Goal: Transaction & Acquisition: Purchase product/service

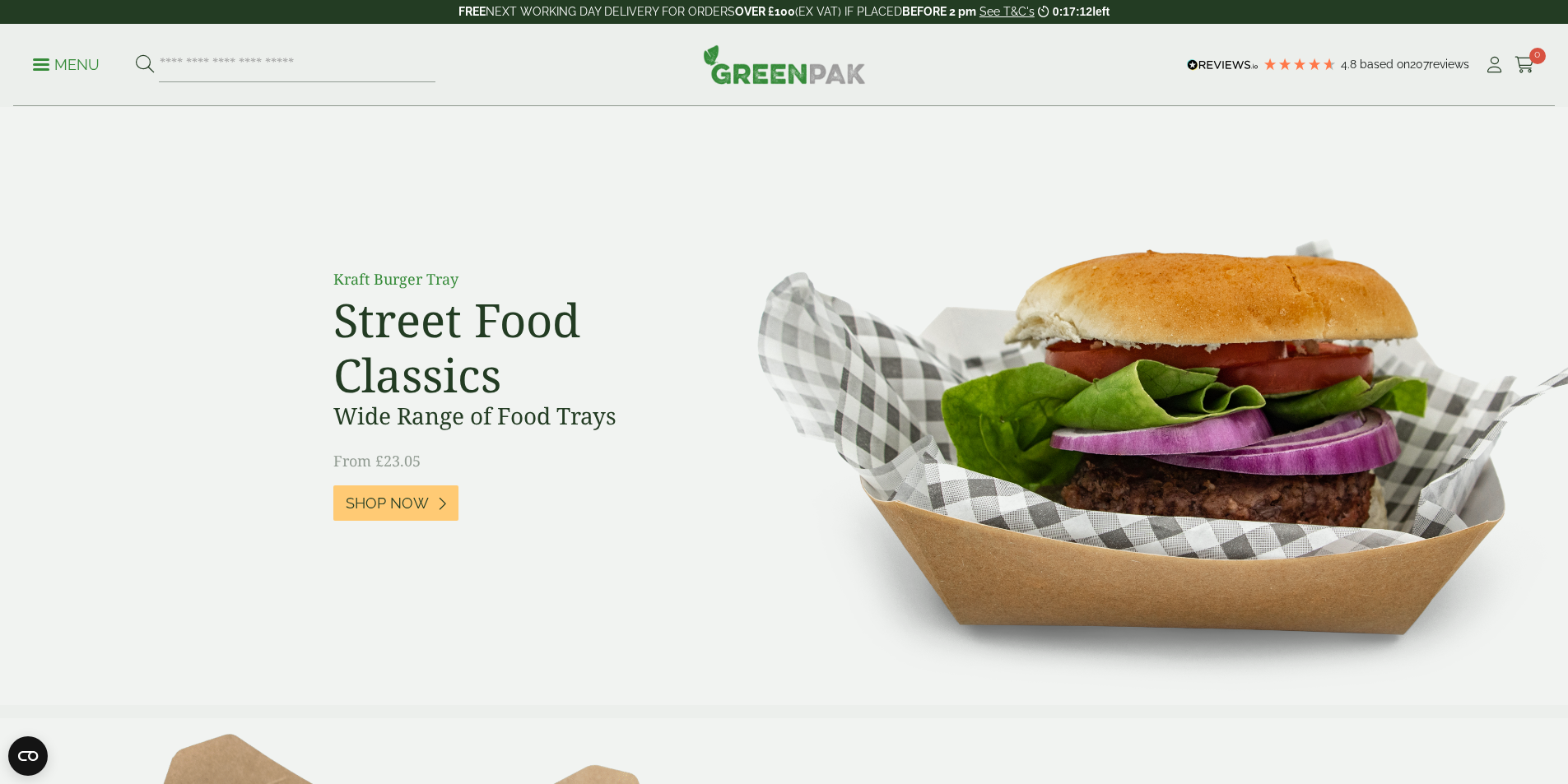
click at [44, 62] on p "Menu" at bounding box center [65, 65] width 66 height 19
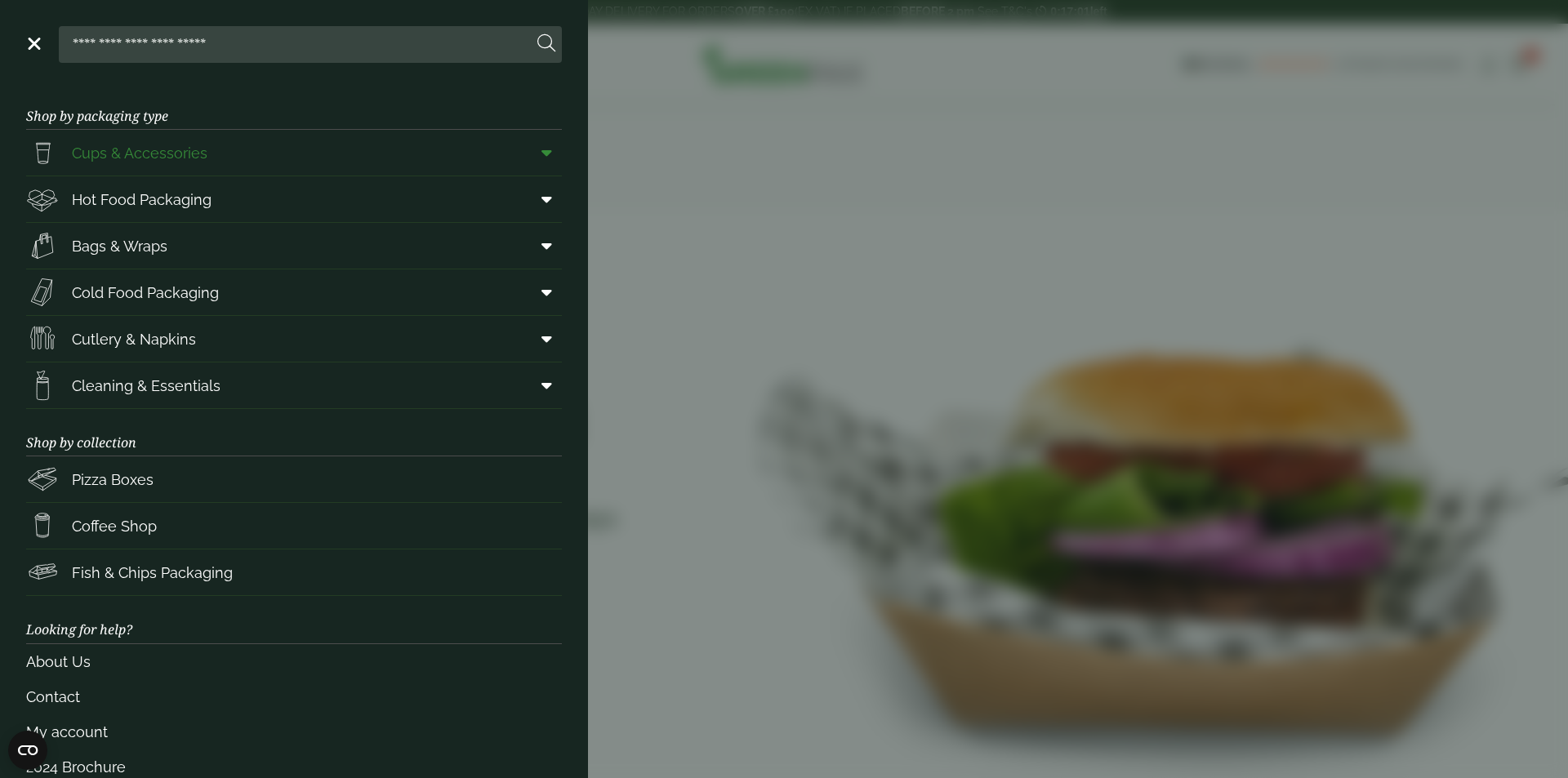
click at [541, 153] on icon at bounding box center [546, 153] width 11 height 17
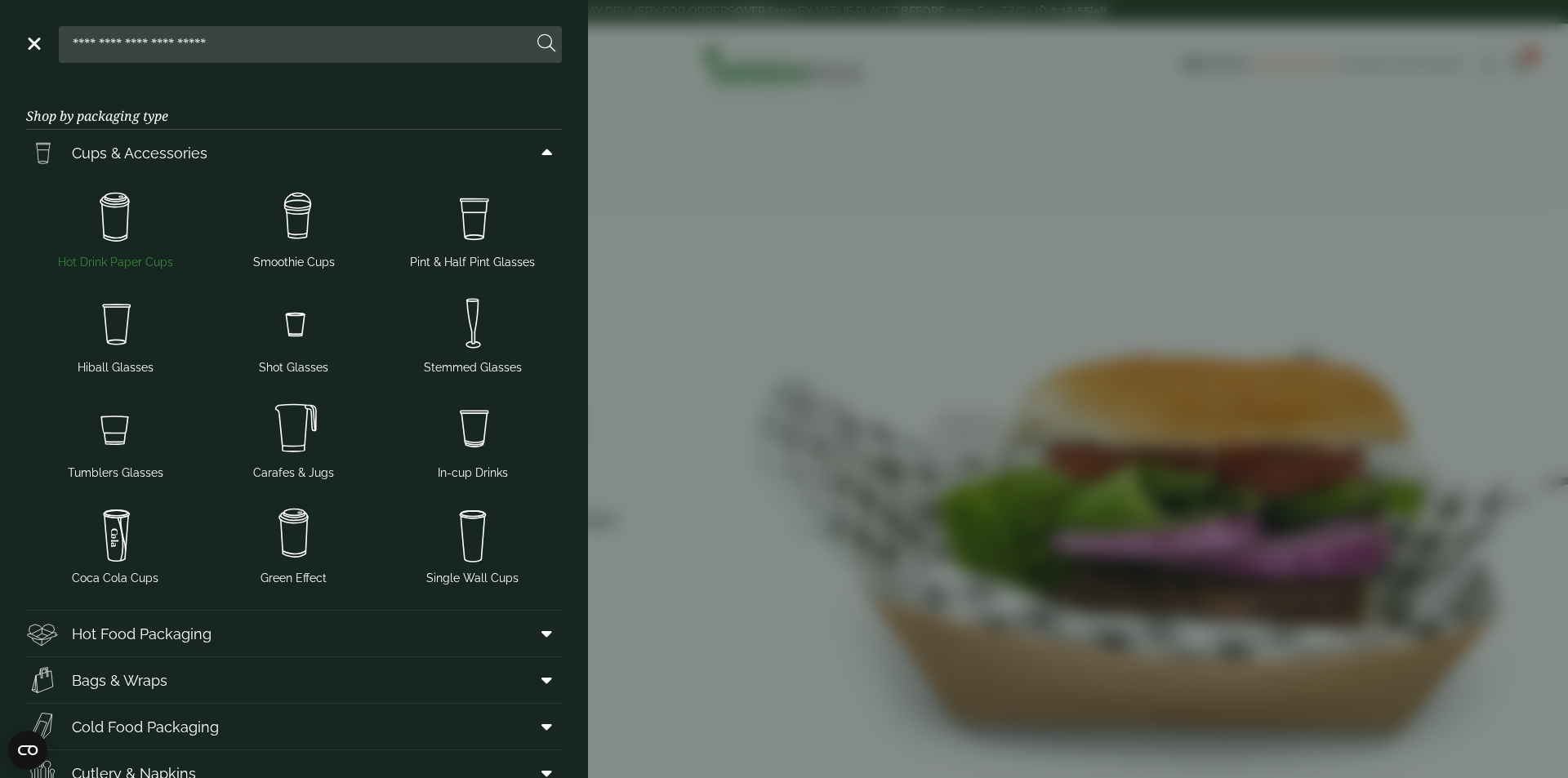
click at [111, 244] on img at bounding box center [115, 218] width 166 height 65
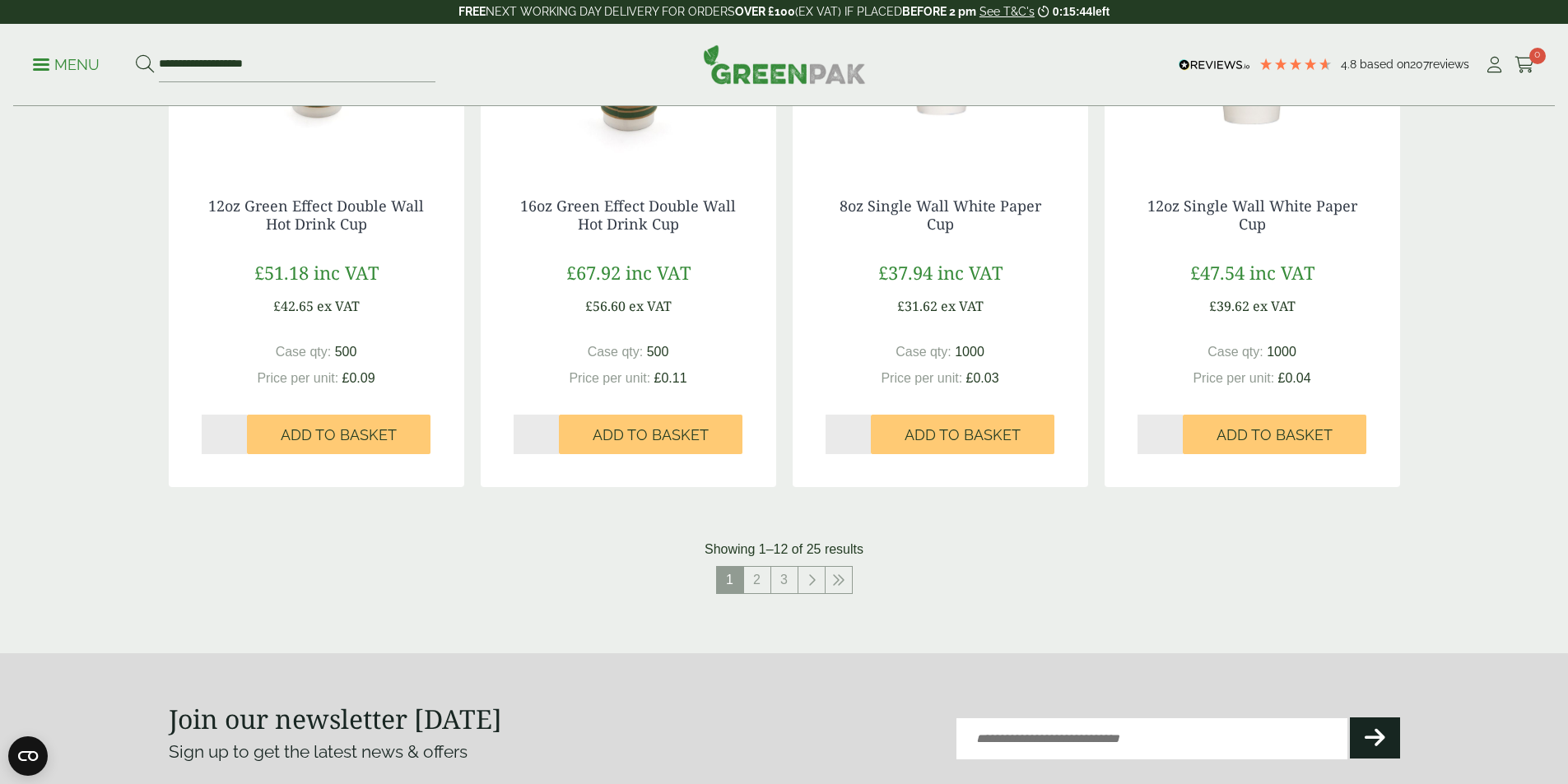
scroll to position [1399, 0]
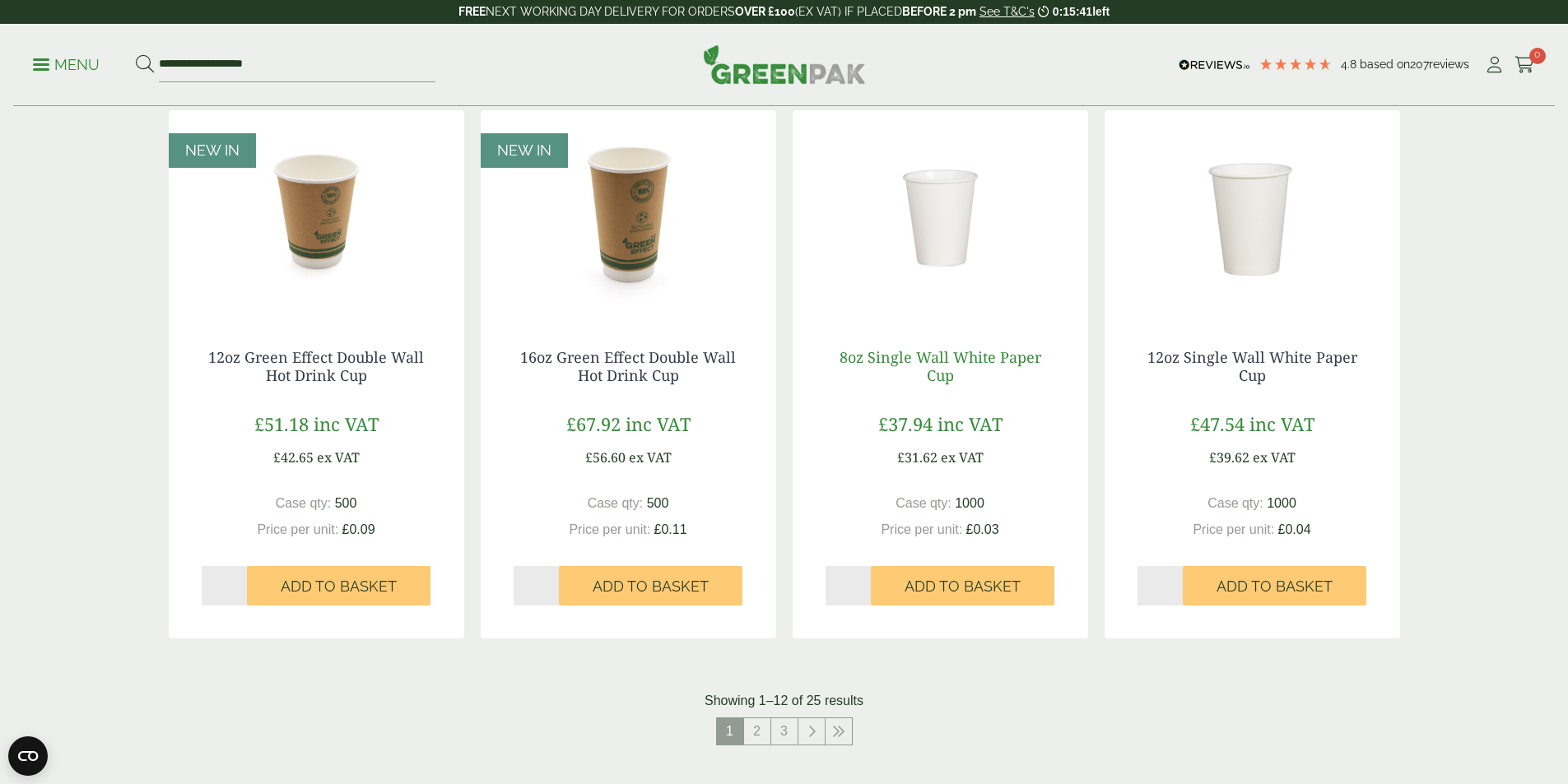
click at [960, 362] on link "8oz Single Wall White Paper Cup" at bounding box center [940, 366] width 202 height 38
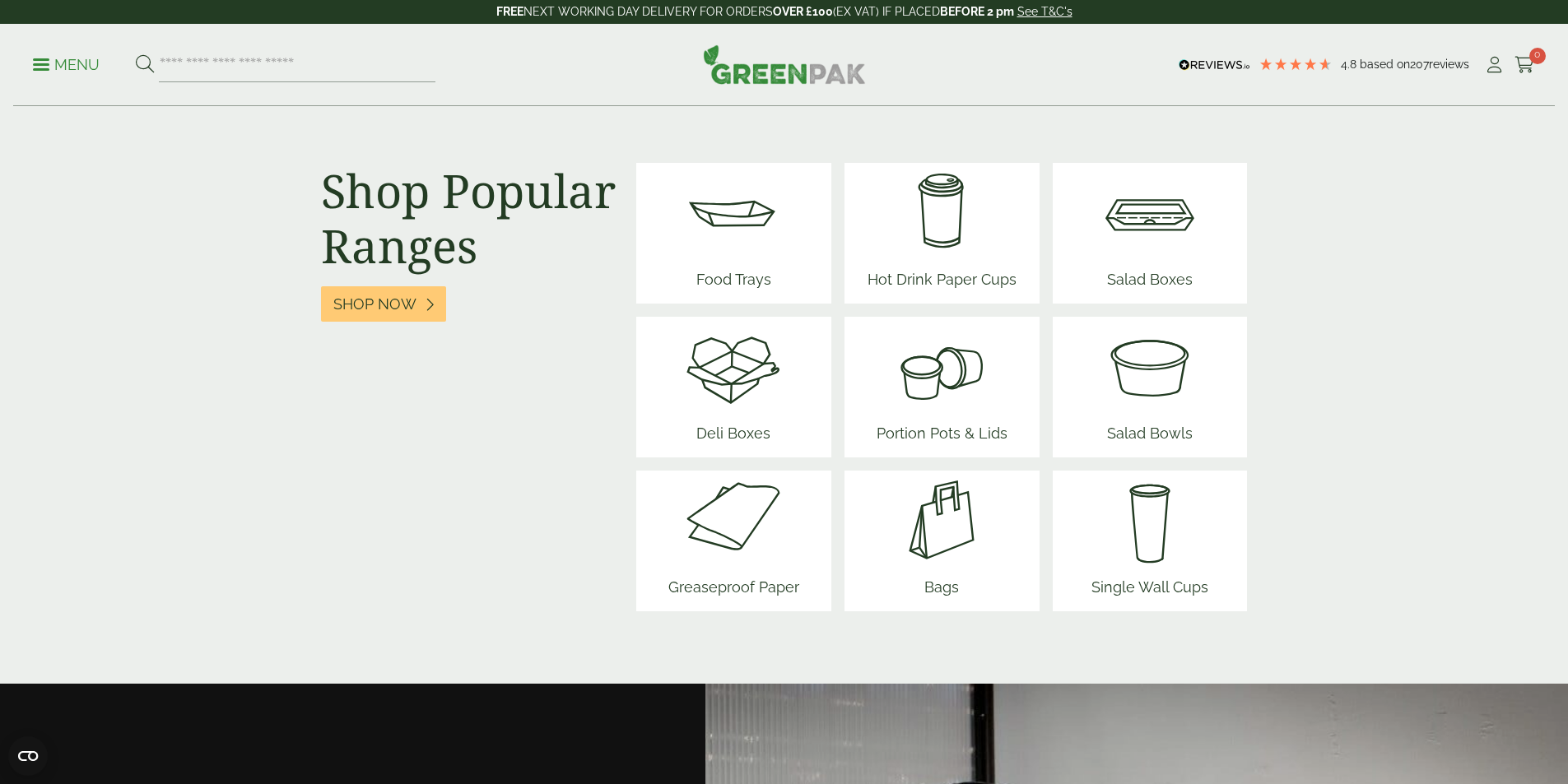
scroll to position [2058, 0]
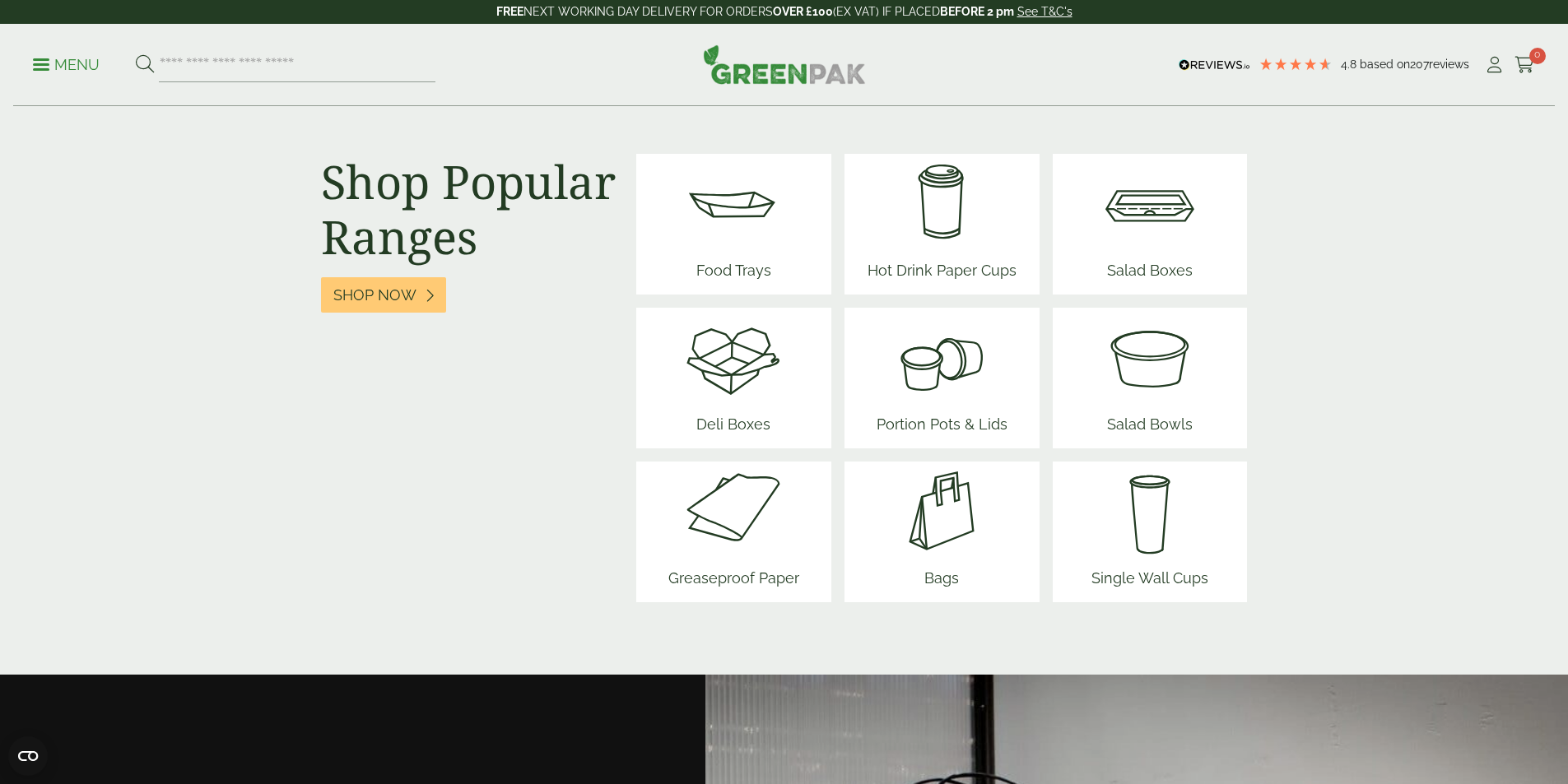
click at [954, 234] on img at bounding box center [941, 203] width 162 height 99
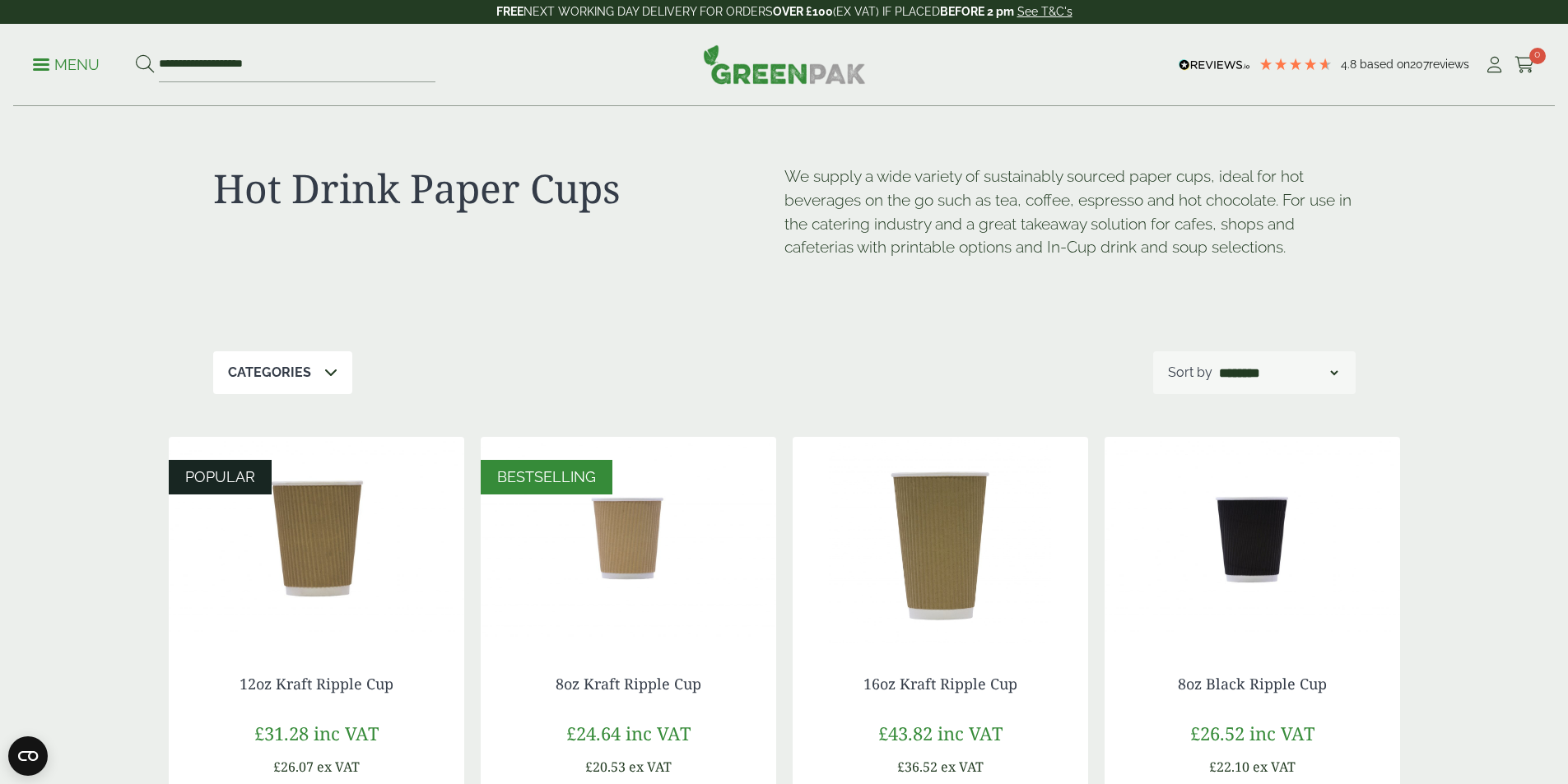
click at [48, 58] on link "Menu" at bounding box center [65, 63] width 66 height 17
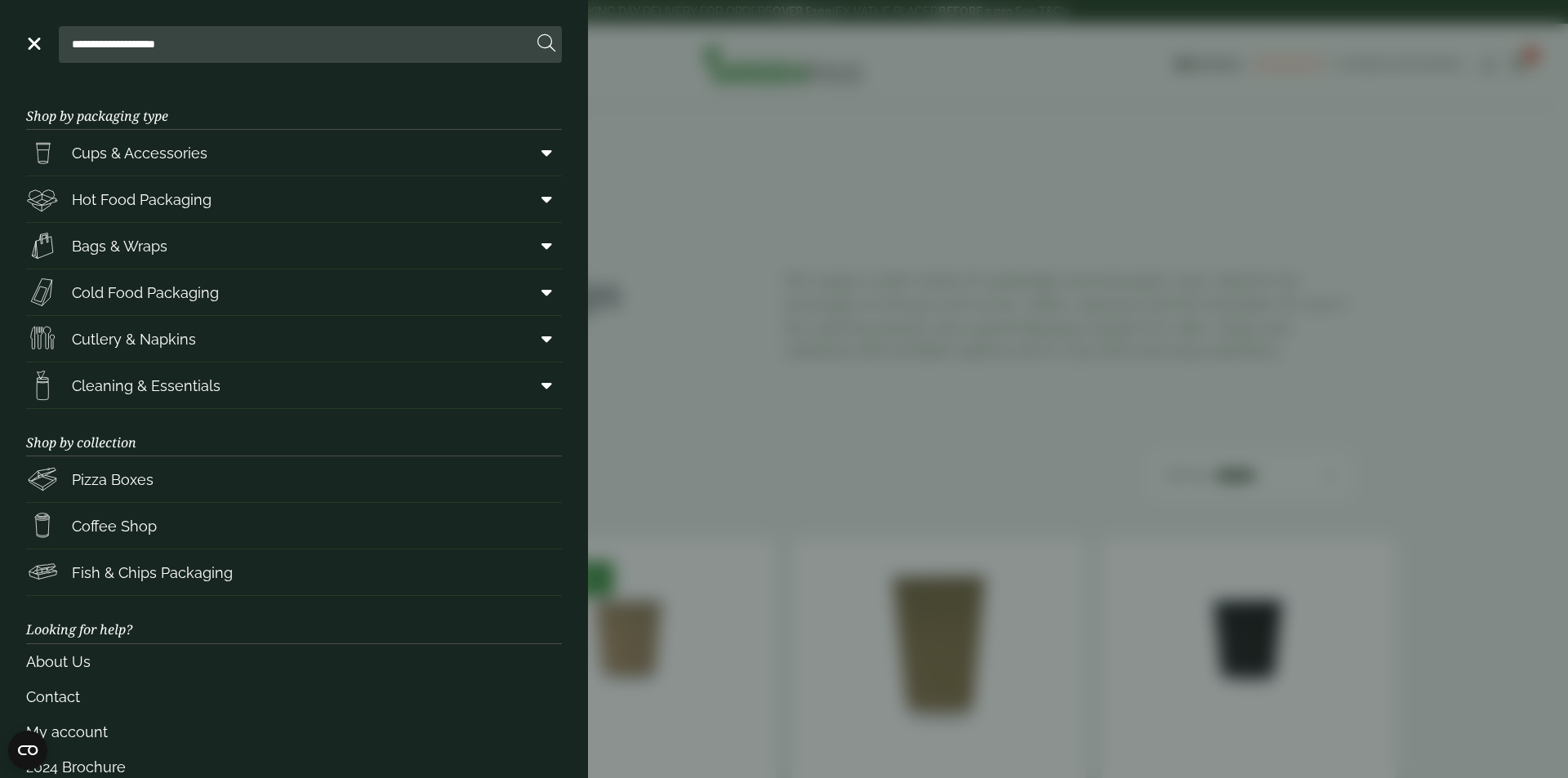
click at [656, 73] on aside "**********" at bounding box center [784, 389] width 1568 height 778
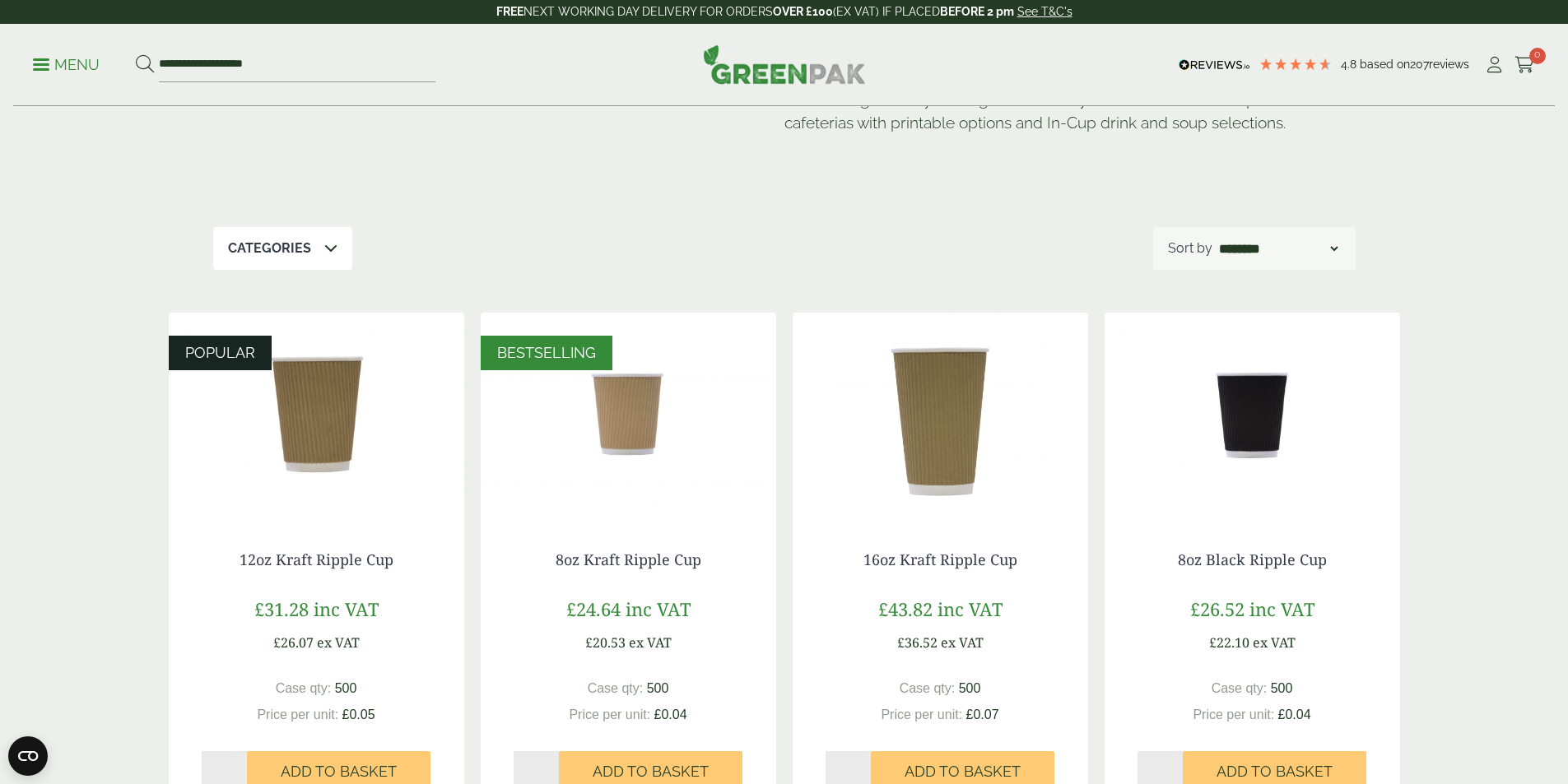
scroll to position [247, 0]
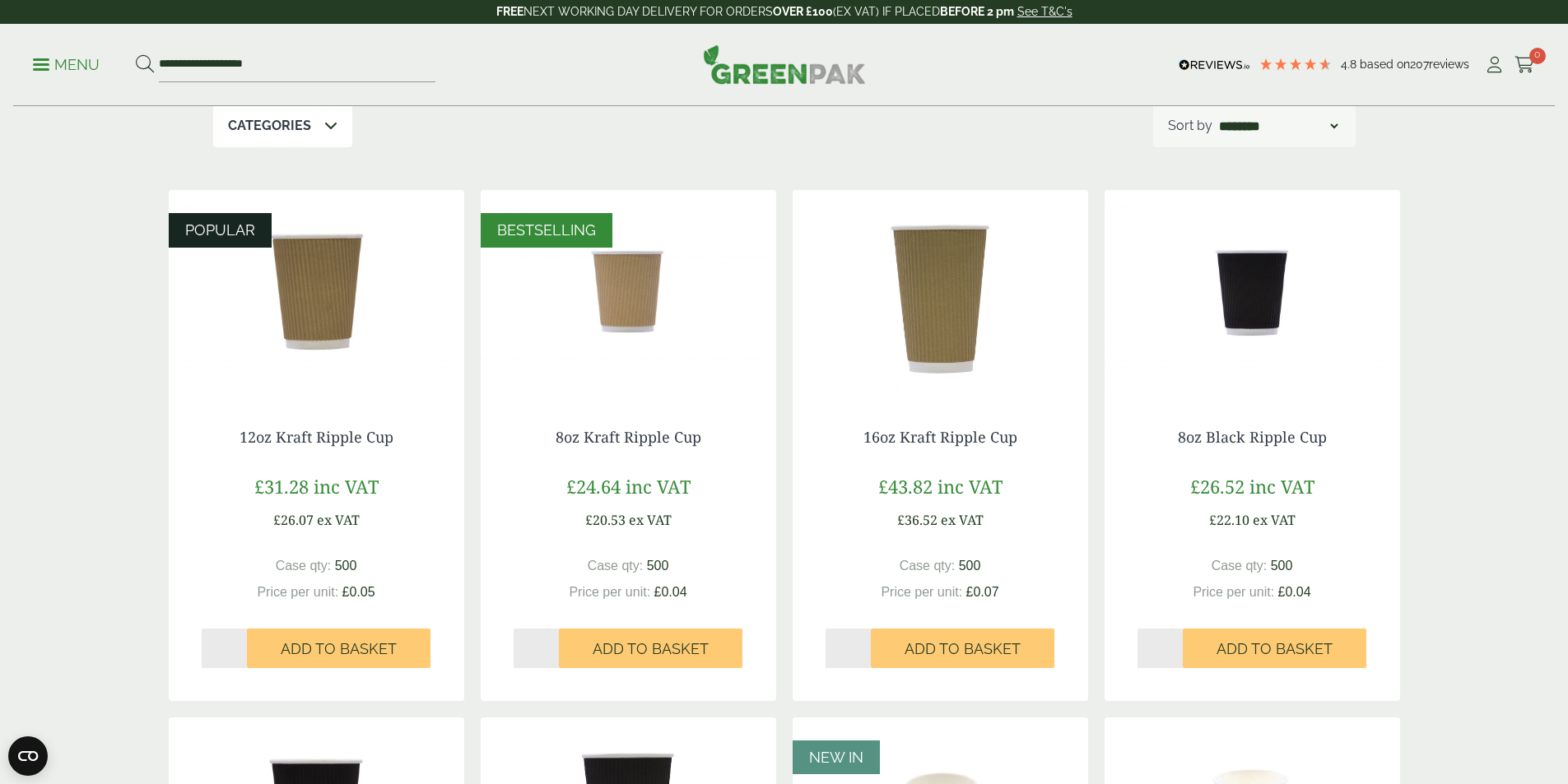
click at [629, 310] on img at bounding box center [628, 293] width 295 height 206
